Goal: Information Seeking & Learning: Check status

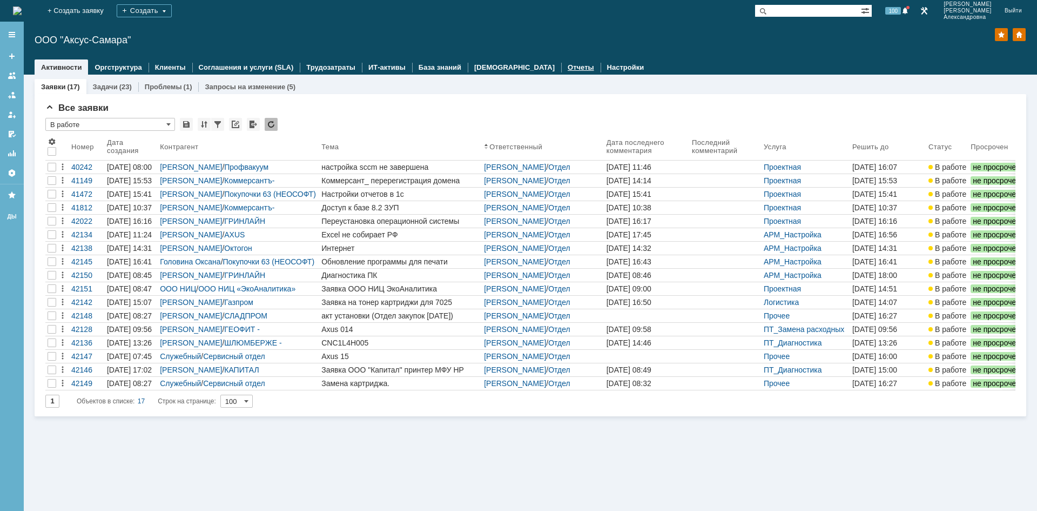
click at [568, 68] on link "Отчеты" at bounding box center [581, 67] width 26 height 8
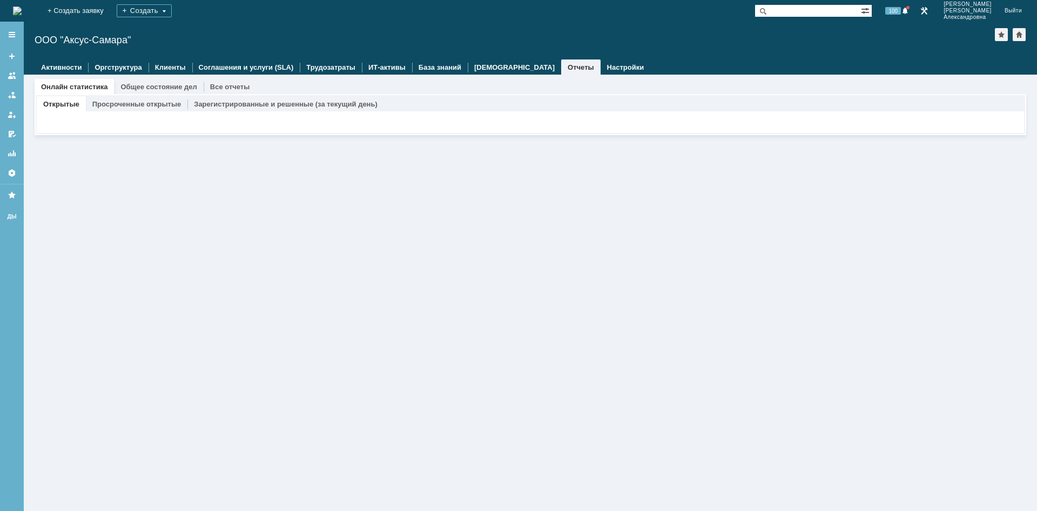
click at [61, 35] on div "ООО "Аксус-Самара"" at bounding box center [515, 40] width 961 height 11
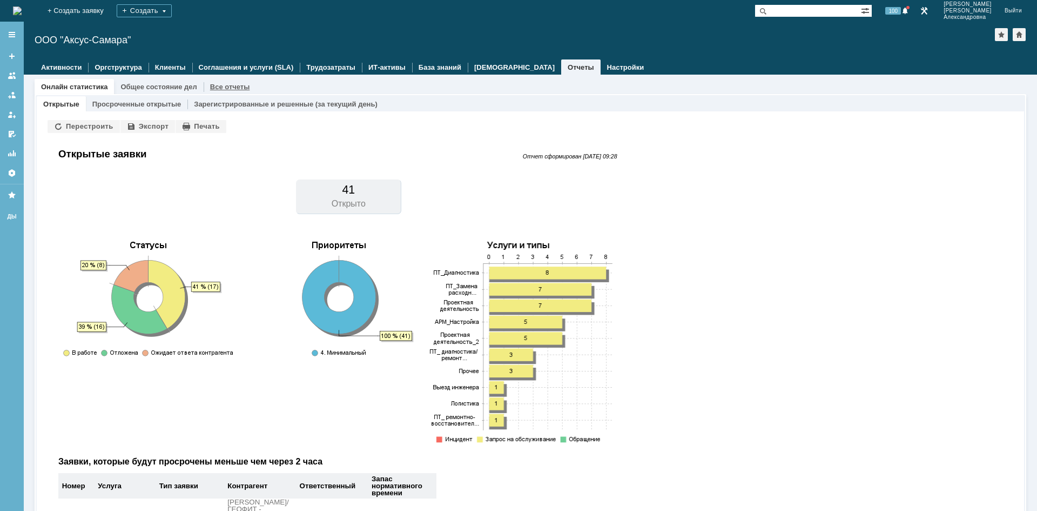
click at [210, 89] on link "Все отчеты" at bounding box center [230, 87] width 40 height 8
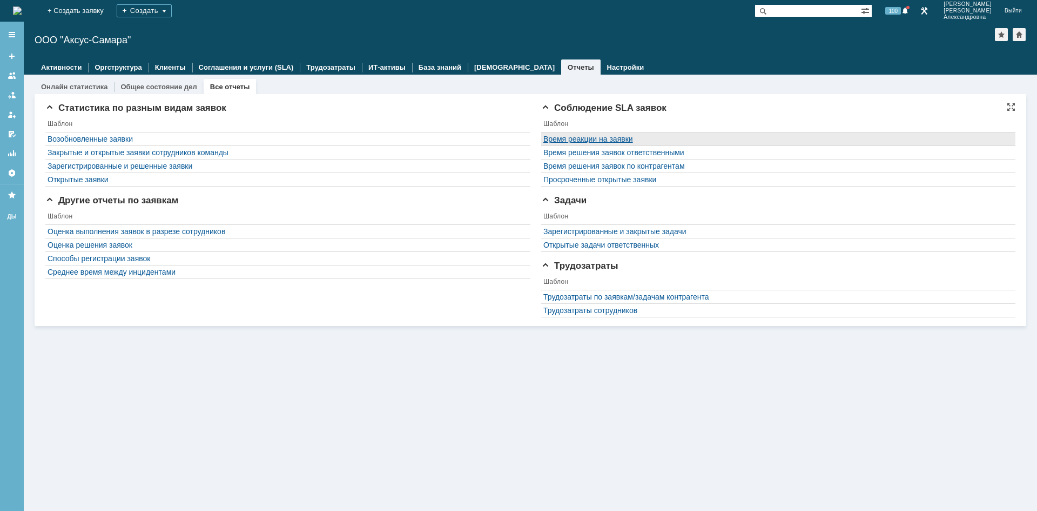
click at [585, 139] on link "Время реакции на заявки" at bounding box center [588, 139] width 90 height 9
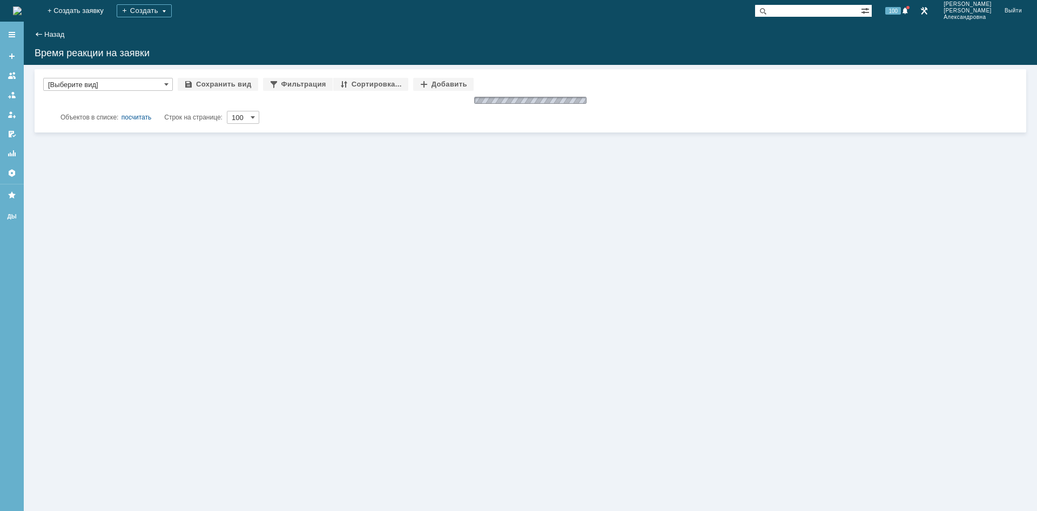
type input "[Выберите вид]"
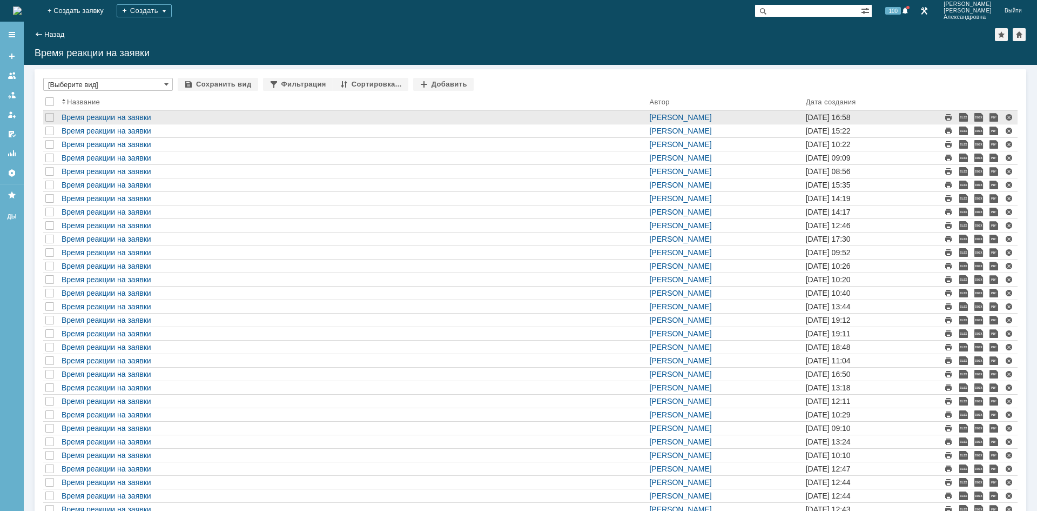
click at [647, 112] on div "[PERSON_NAME]" at bounding box center [725, 117] width 156 height 13
click at [649, 116] on link "[PERSON_NAME]" at bounding box center [680, 117] width 62 height 9
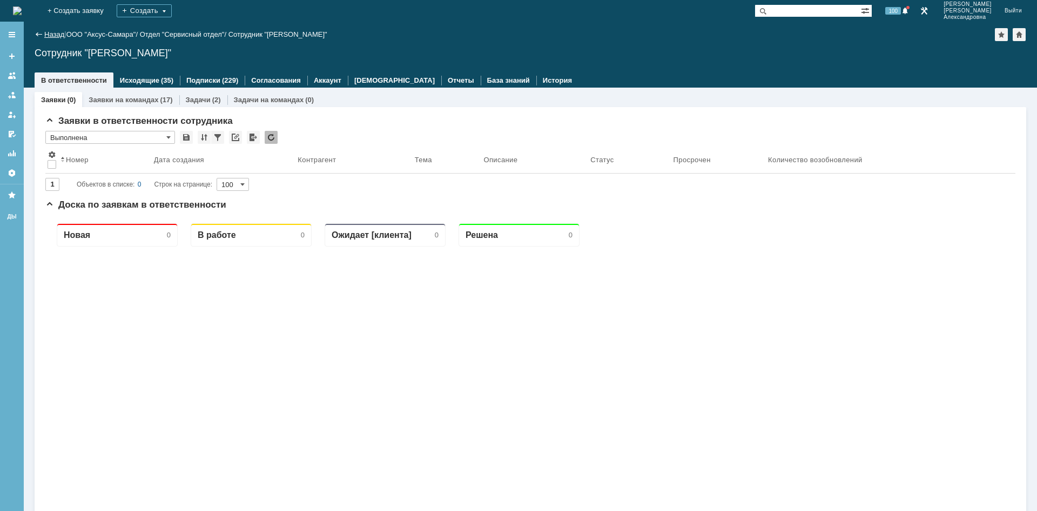
click at [55, 37] on link "Назад" at bounding box center [54, 34] width 20 height 8
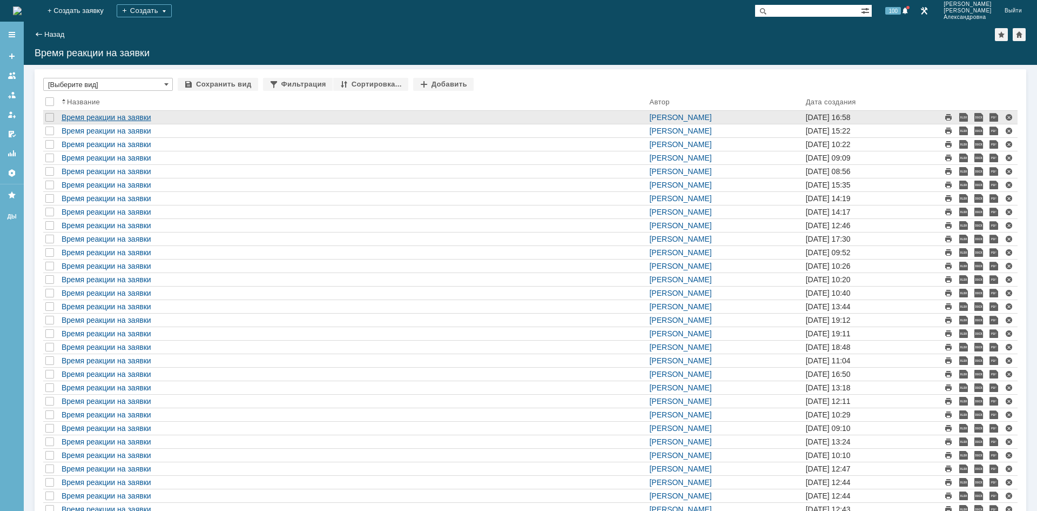
click at [146, 117] on link "Время реакции на заявки" at bounding box center [107, 117] width 90 height 9
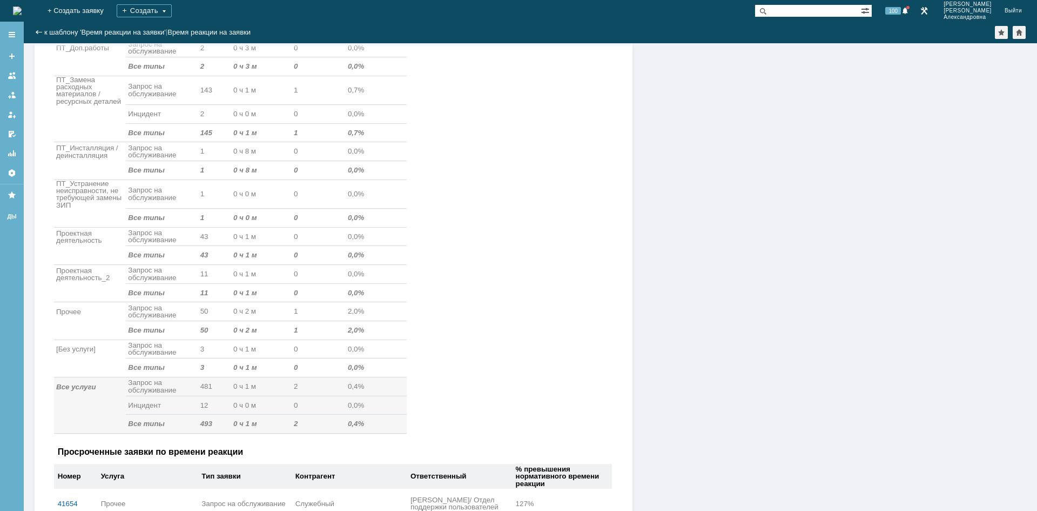
scroll to position [1152, 0]
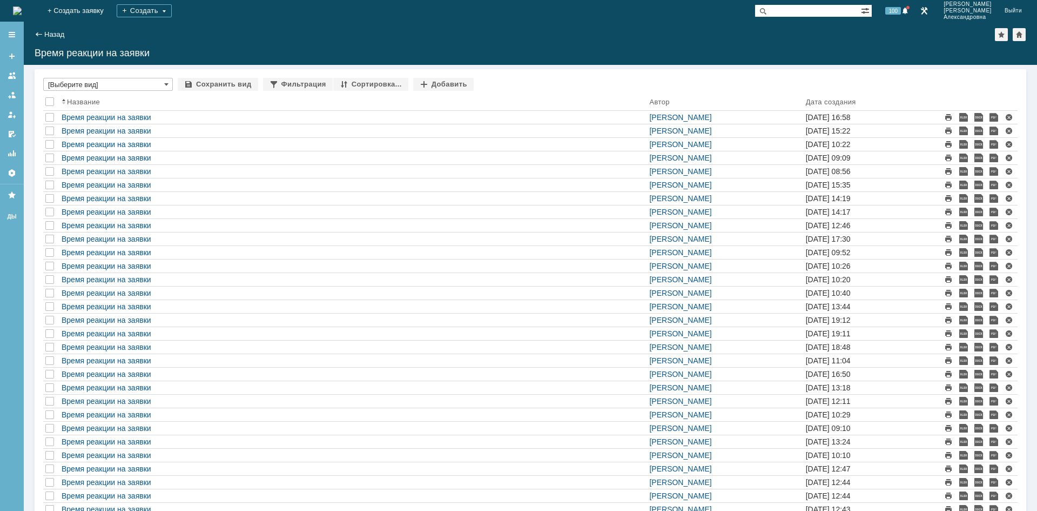
click at [43, 35] on div "Назад" at bounding box center [50, 34] width 30 height 8
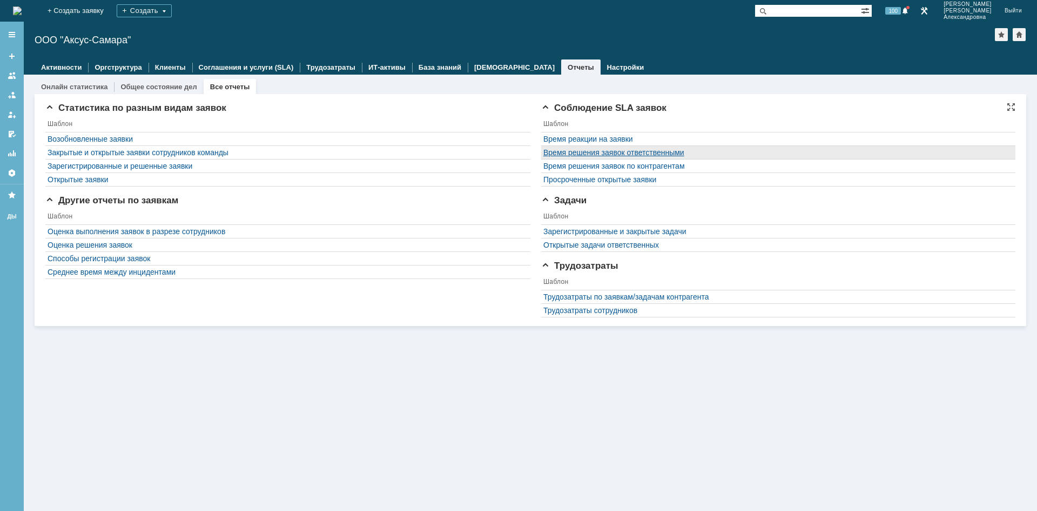
click at [602, 154] on link "Время решения заявок ответственными" at bounding box center [613, 152] width 141 height 9
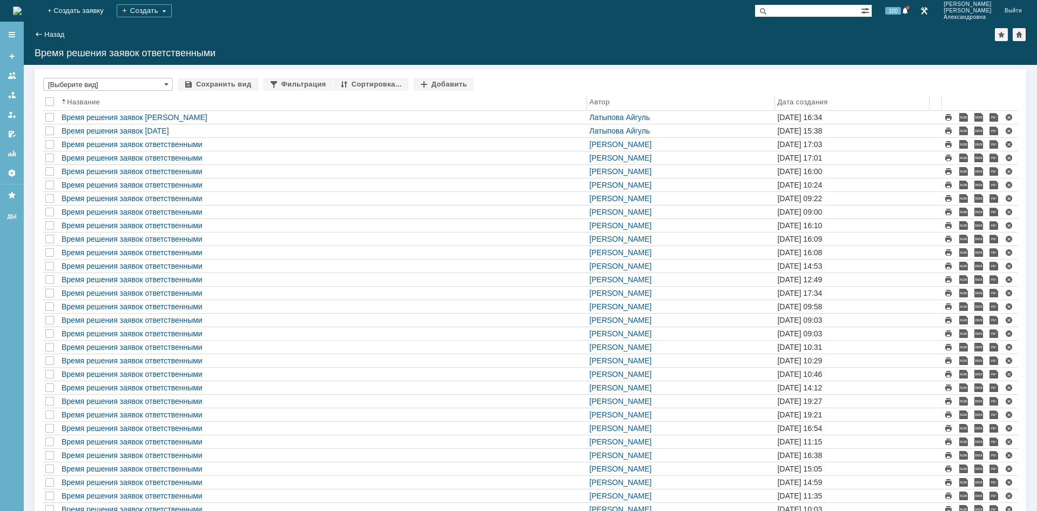
click at [811, 102] on div "Дата создания" at bounding box center [802, 102] width 50 height 8
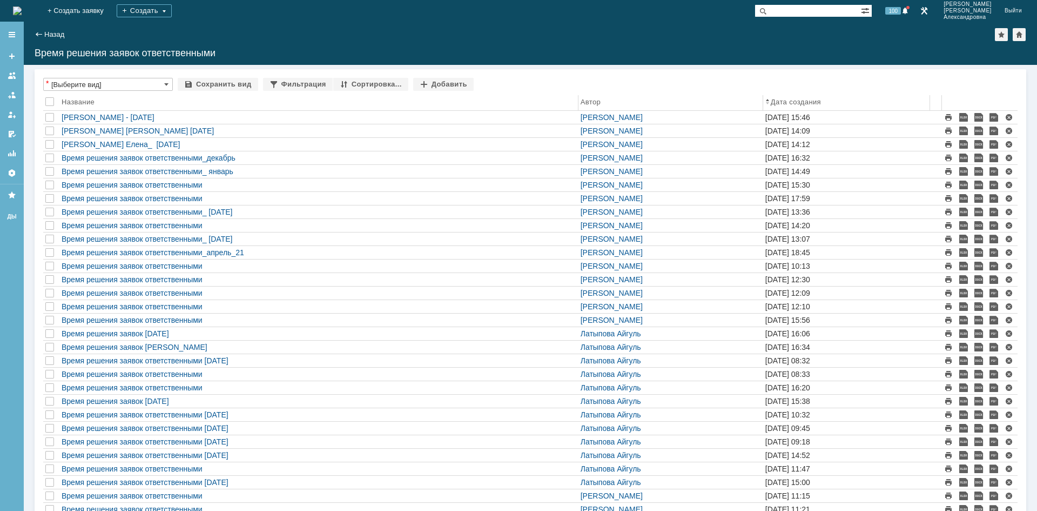
click at [812, 98] on div "Дата создания" at bounding box center [796, 102] width 50 height 8
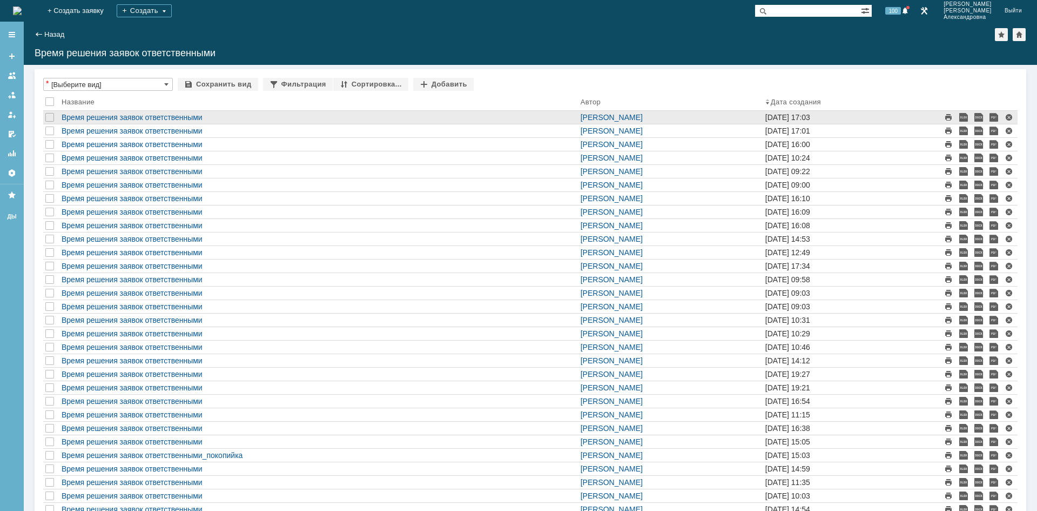
click at [167, 122] on div "Время решения заявок ответственными" at bounding box center [318, 117] width 519 height 13
click at [165, 117] on link "Время решения заявок ответственными" at bounding box center [132, 117] width 141 height 9
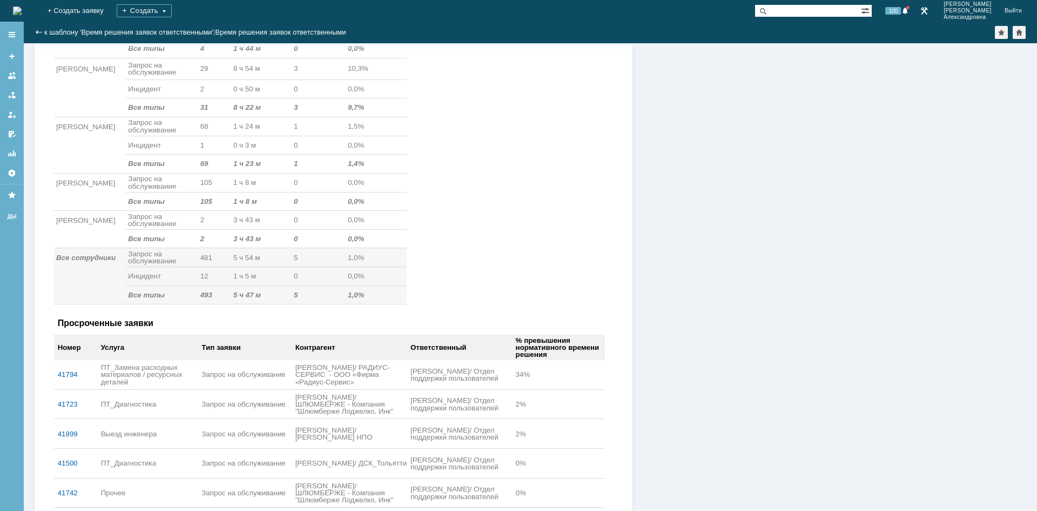
scroll to position [495, 0]
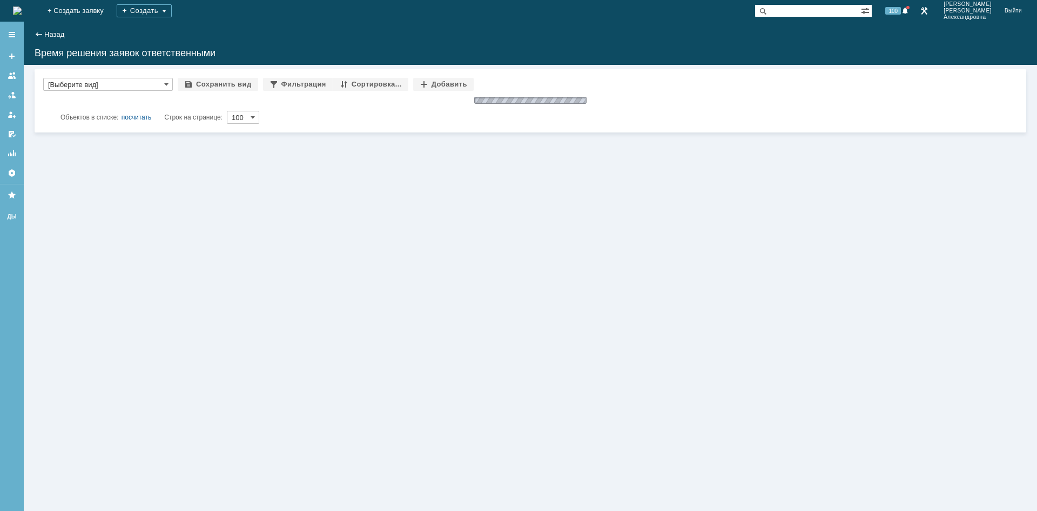
type input "[Выберите вид]"
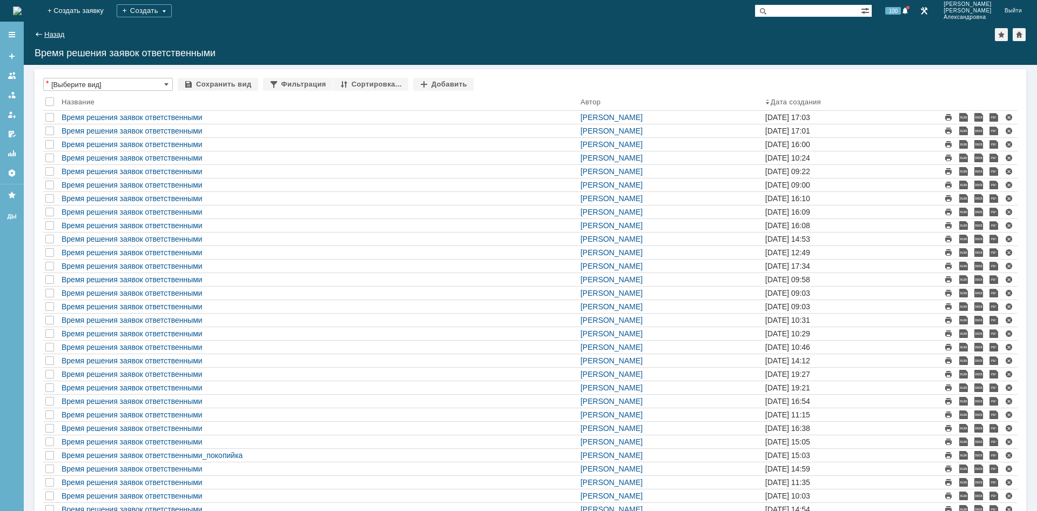
click at [45, 33] on link "Назад" at bounding box center [54, 34] width 20 height 8
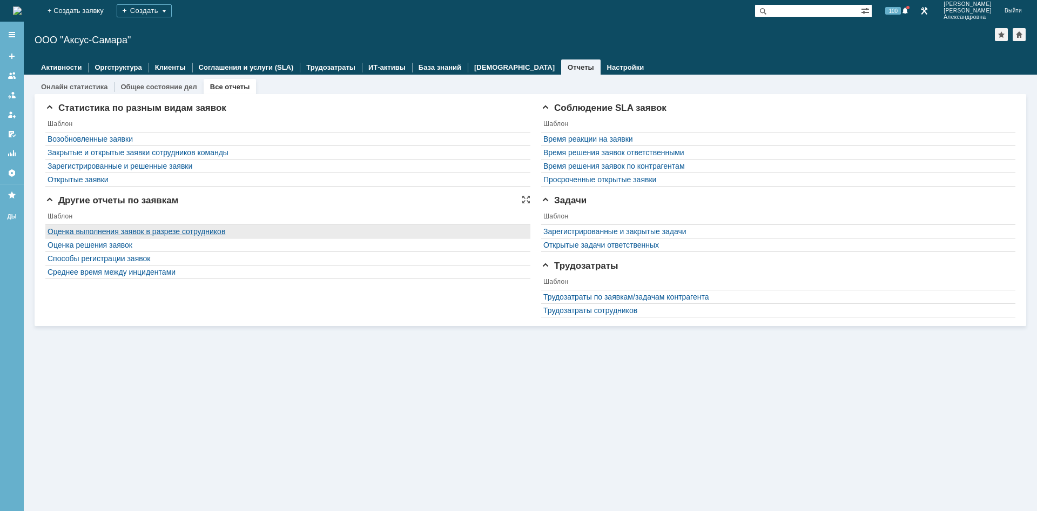
click at [123, 232] on link "Оценка выполнения заявок в разрезе сотрудников" at bounding box center [137, 231] width 178 height 9
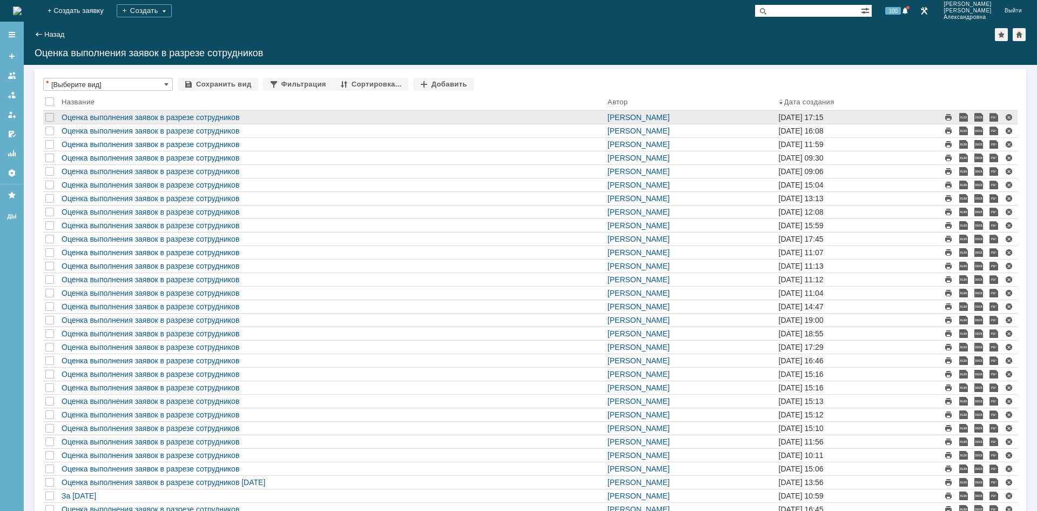
click at [102, 112] on div "Оценка выполнения заявок в разрезе сотрудников" at bounding box center [332, 117] width 546 height 13
click at [106, 122] on div "Оценка выполнения заявок в разрезе сотрудников" at bounding box center [332, 117] width 546 height 13
click at [186, 117] on link "Оценка выполнения заявок в разрезе сотрудников" at bounding box center [151, 117] width 178 height 9
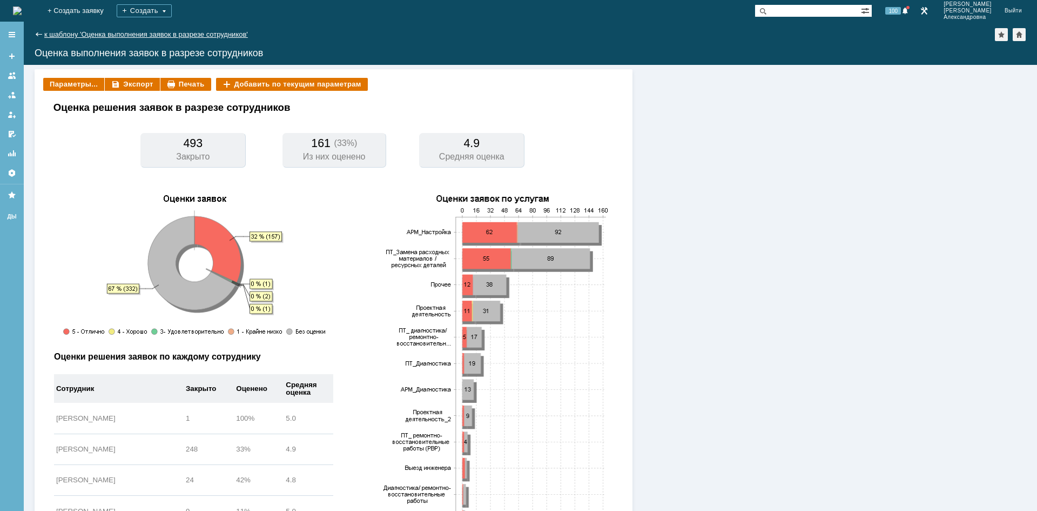
click at [66, 32] on link "к шаблону 'Оценка выполнения заявок в разрезе сотрудников'" at bounding box center [146, 34] width 204 height 8
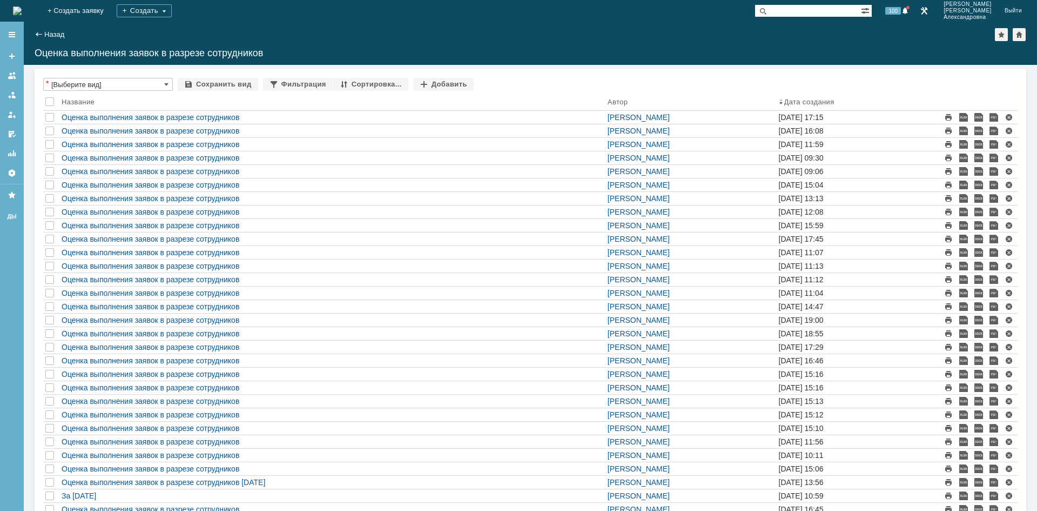
click at [22, 6] on img at bounding box center [17, 10] width 9 height 9
